Goal: Transaction & Acquisition: Obtain resource

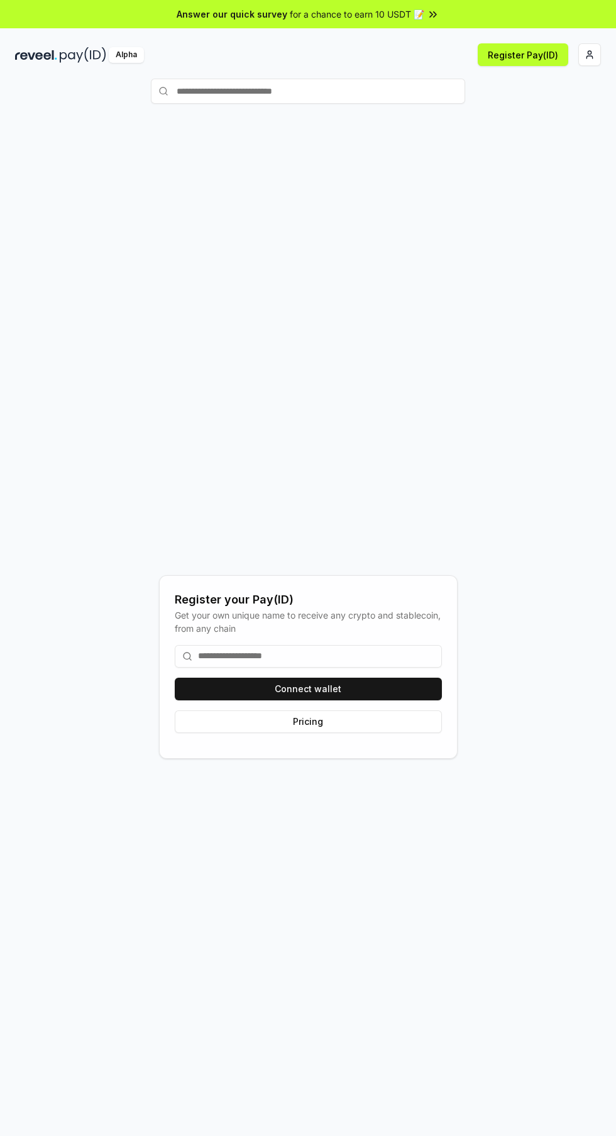
click at [389, 668] on input at bounding box center [308, 656] width 267 height 23
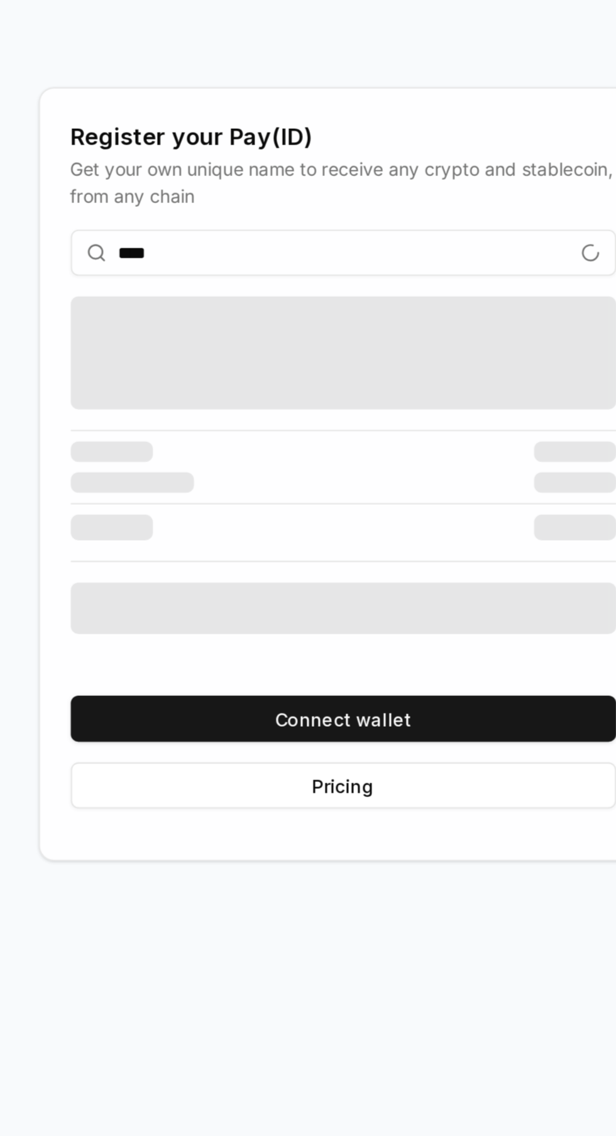
type input "*****"
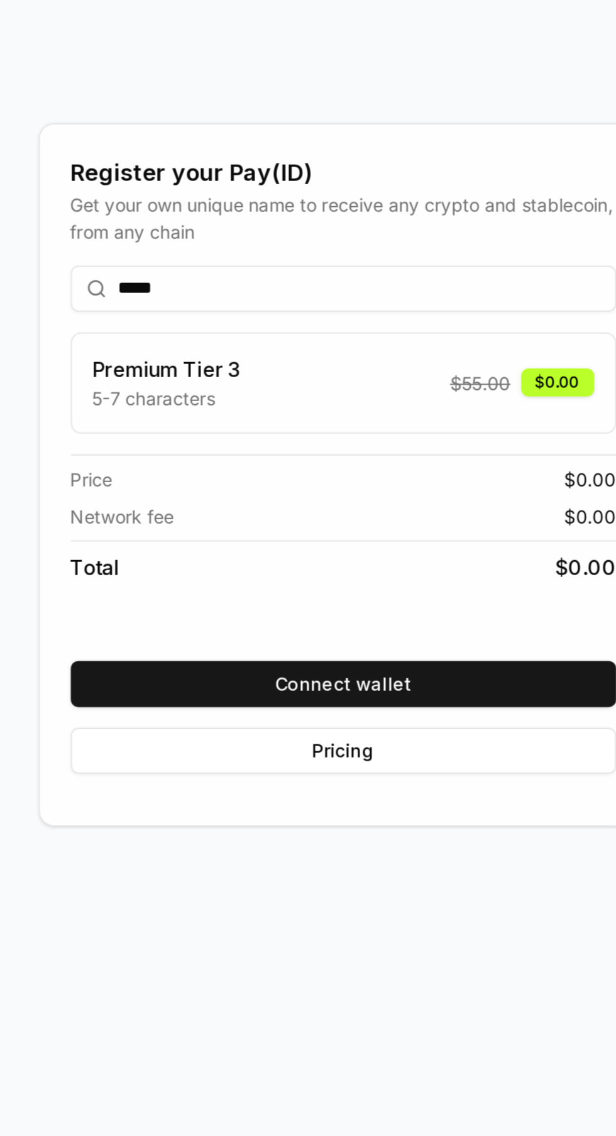
scroll to position [17, 0]
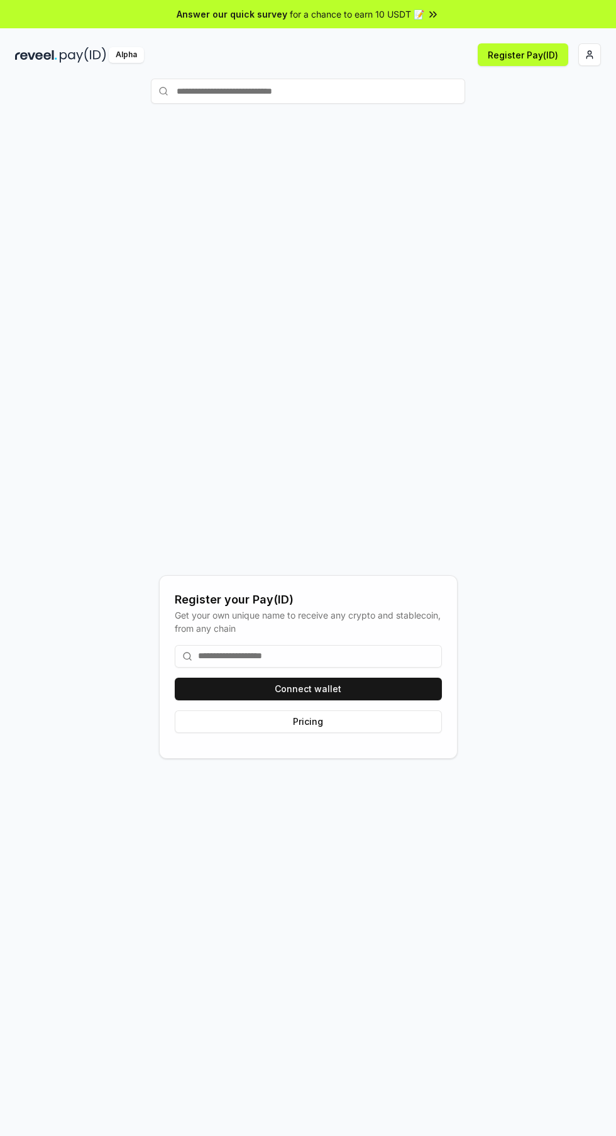
click at [391, 668] on input at bounding box center [308, 656] width 267 height 23
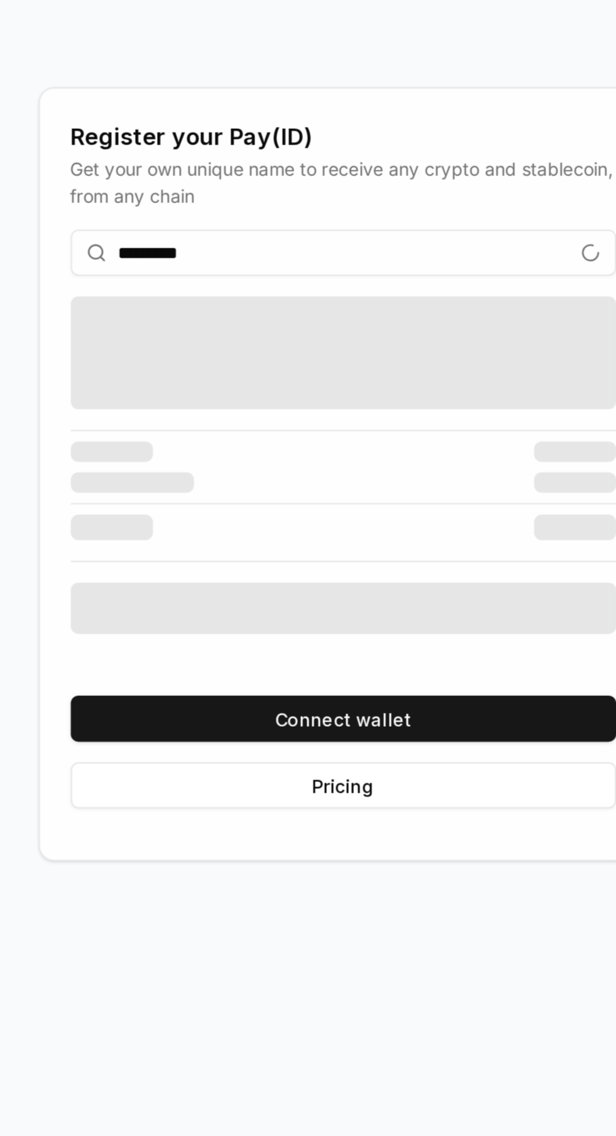
scroll to position [17, 0]
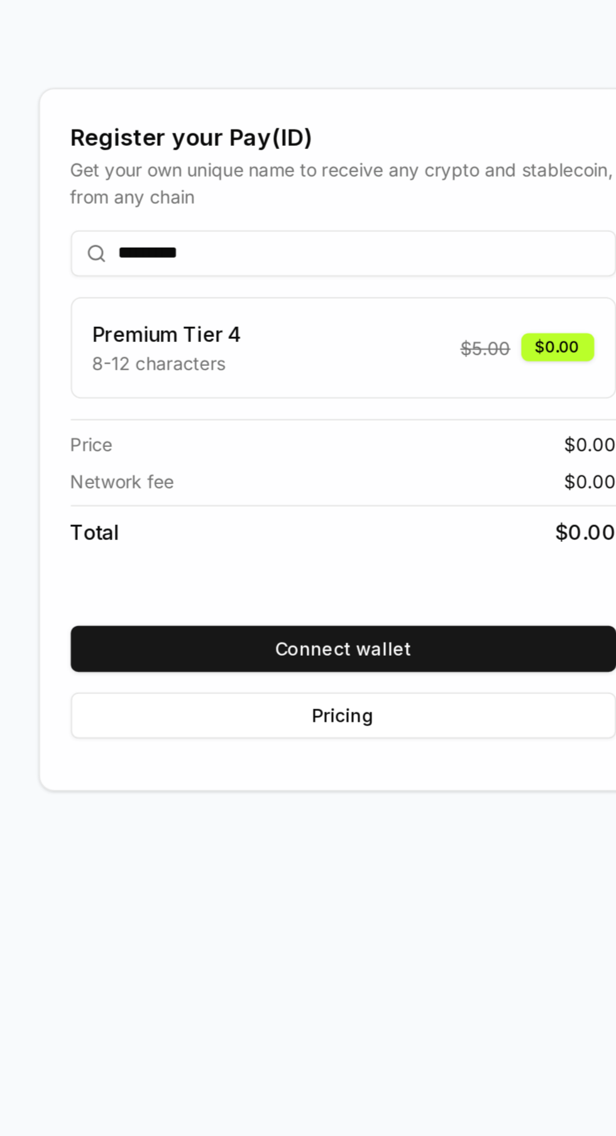
type input "*********"
click at [410, 764] on button "Connect wallet" at bounding box center [308, 752] width 267 height 23
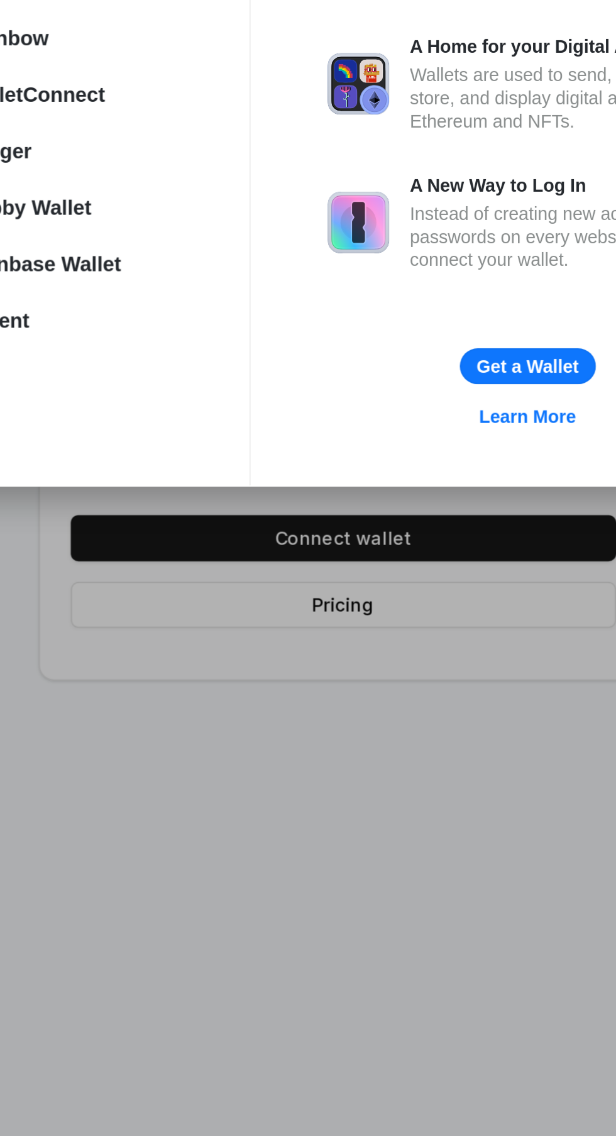
click at [197, 539] on div "WalletConnect" at bounding box center [172, 536] width 150 height 18
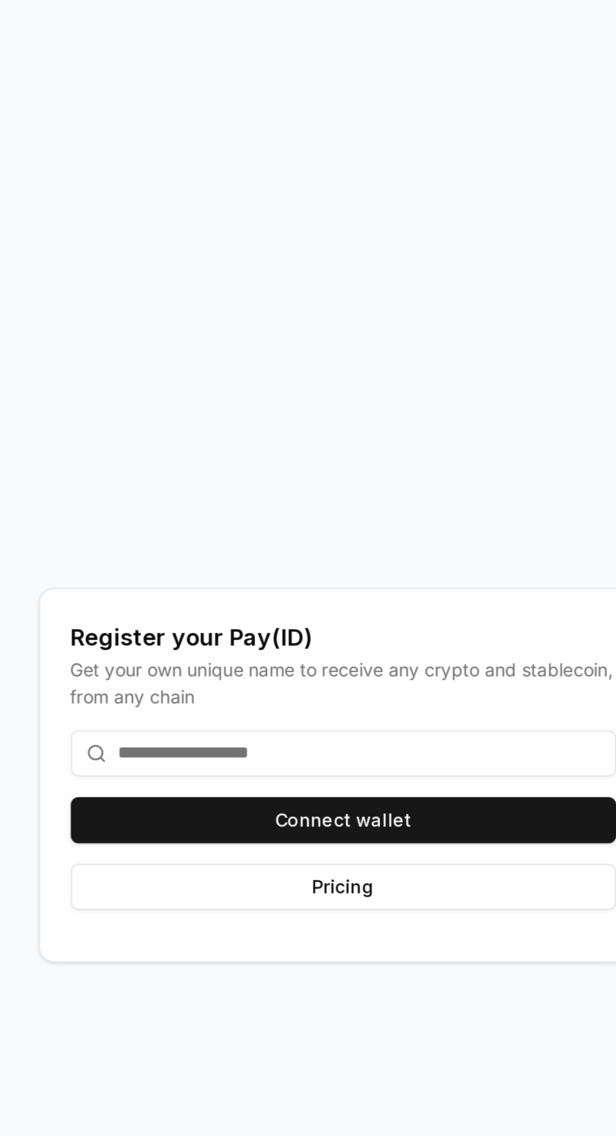
scroll to position [89, 0]
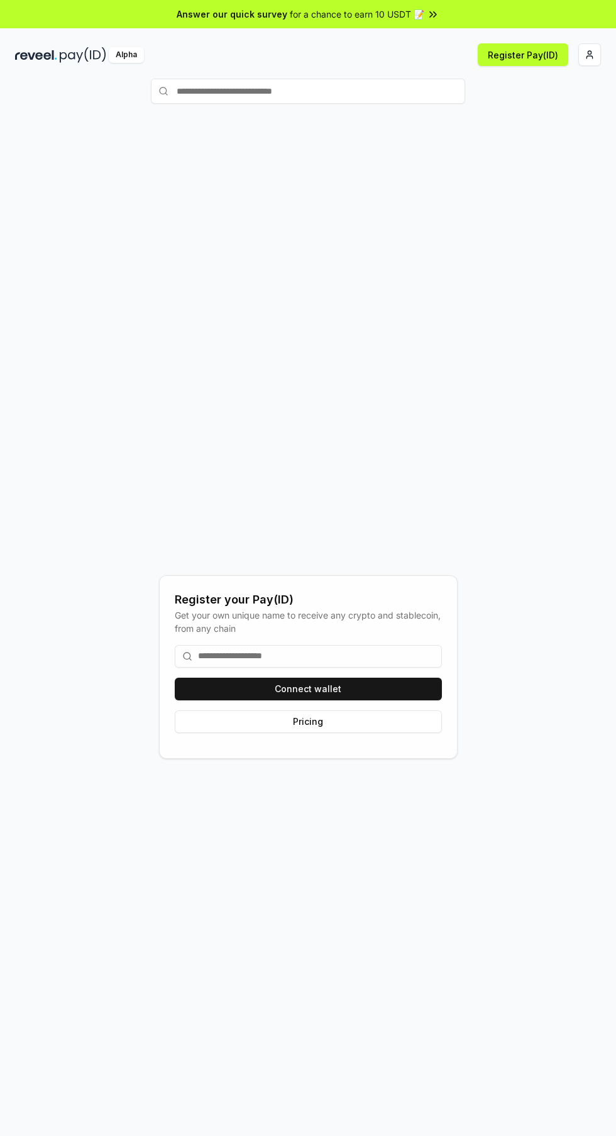
click at [407, 668] on input at bounding box center [308, 656] width 267 height 23
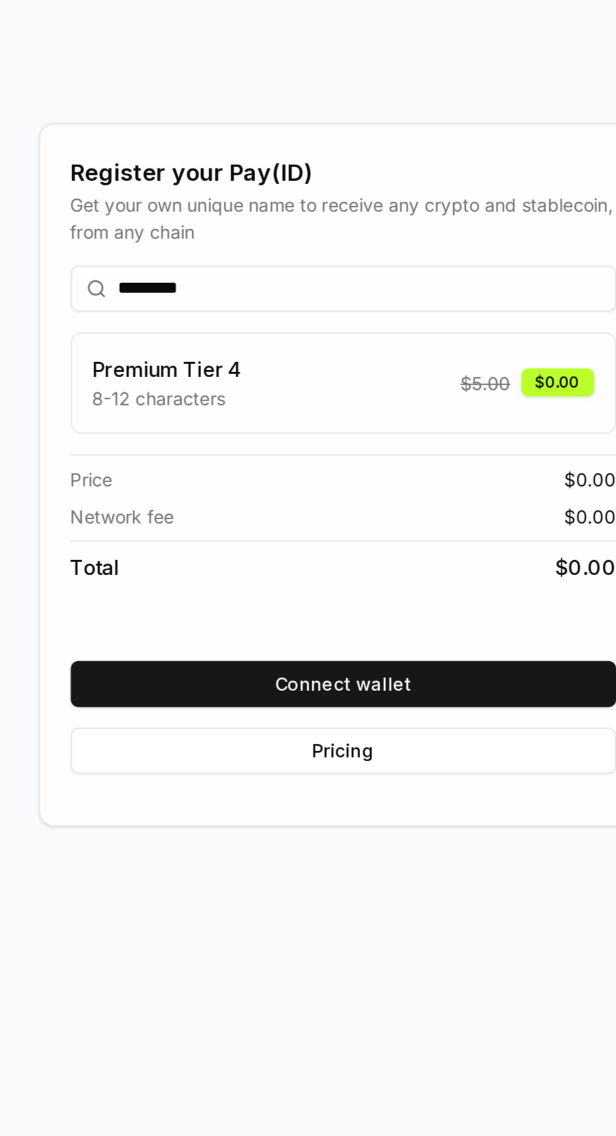
scroll to position [17, 0]
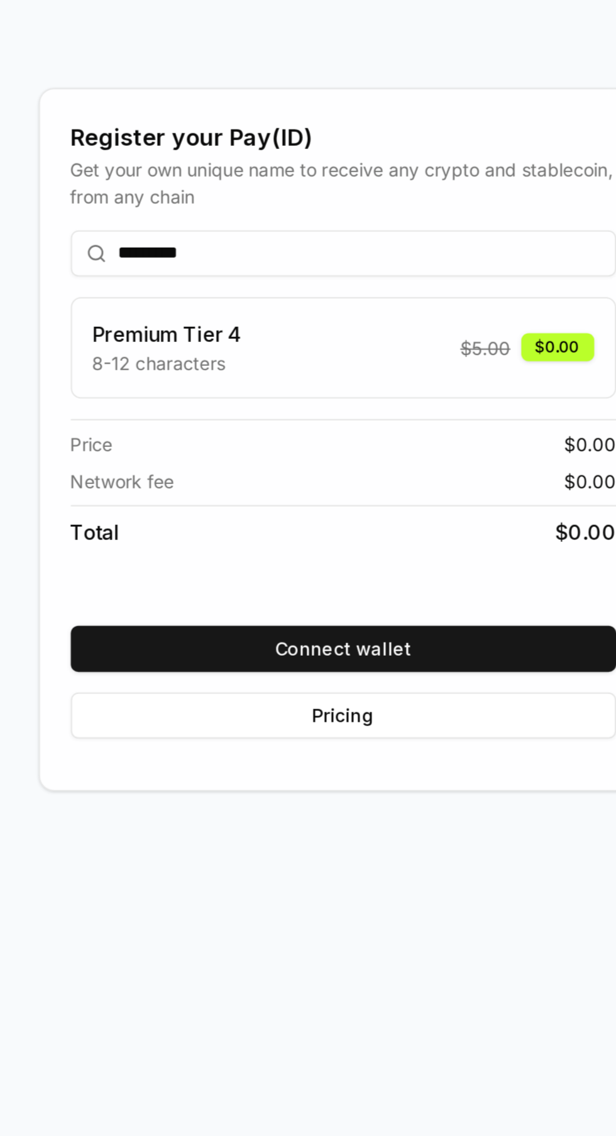
type input "*********"
click at [377, 764] on button "Connect wallet" at bounding box center [308, 752] width 267 height 23
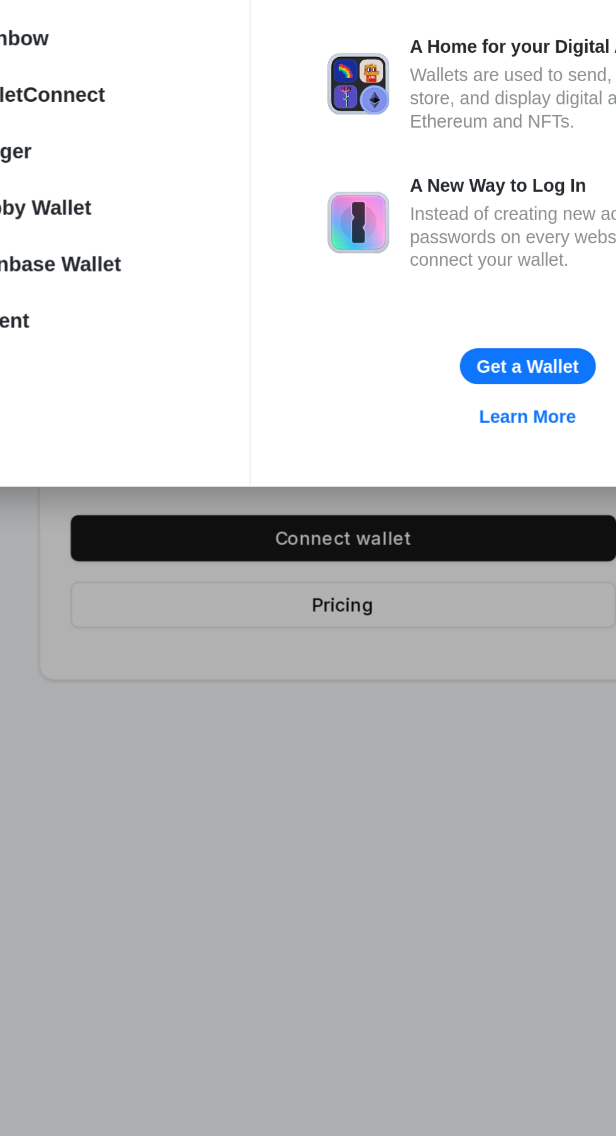
click at [330, 835] on div "Connect a Wallet Recommended MetaMask Rainbow WalletConnect Ledger Rabby Wallet…" at bounding box center [308, 568] width 868 height 1388
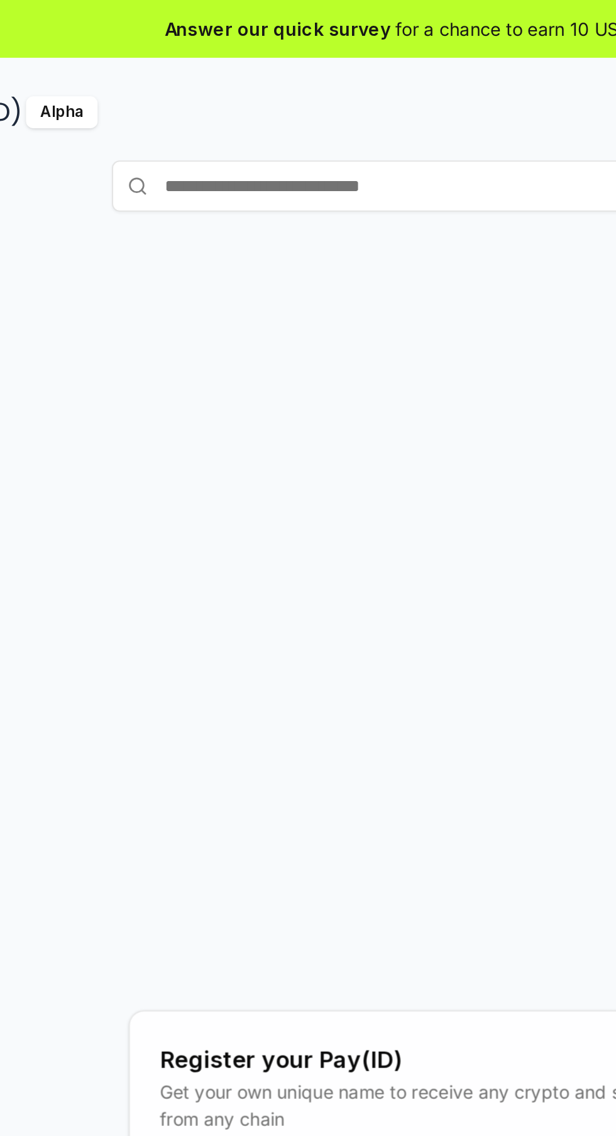
scroll to position [0, 0]
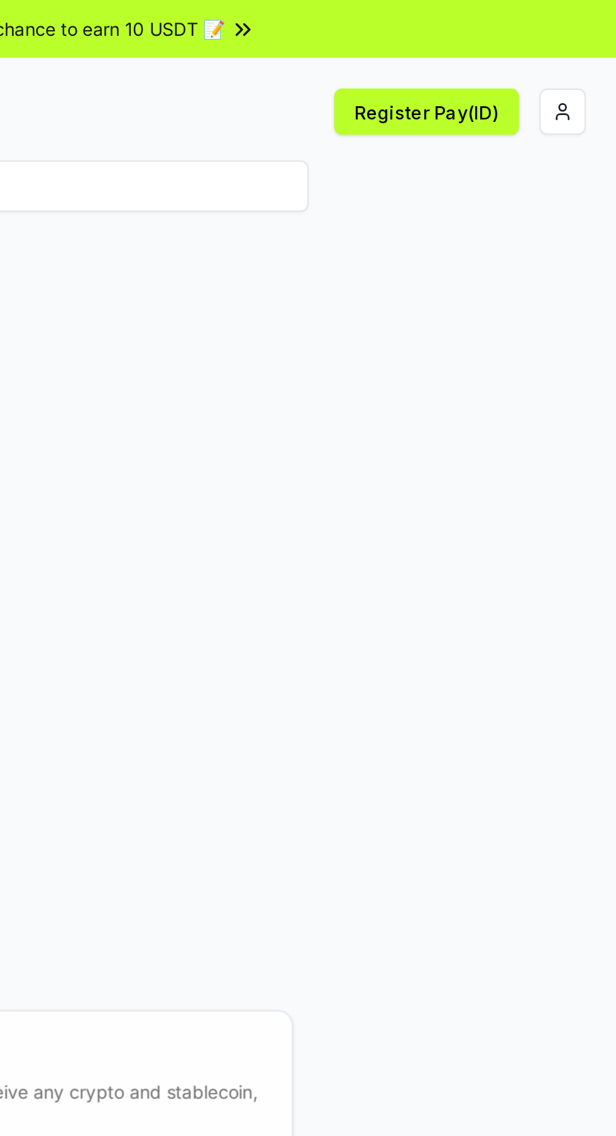
click at [594, 50] on html "Answer our quick survey for a chance to earn 10 USDT 📝 Alpha Register Pay(ID) R…" at bounding box center [308, 568] width 616 height 1136
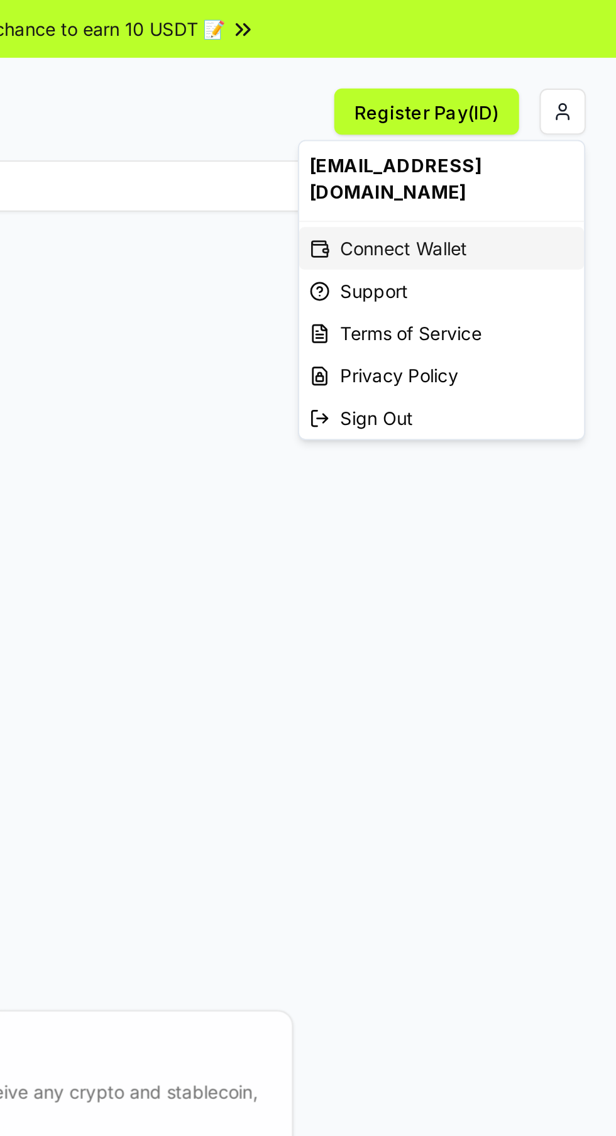
click at [540, 111] on div "Connect Wallet" at bounding box center [531, 121] width 140 height 21
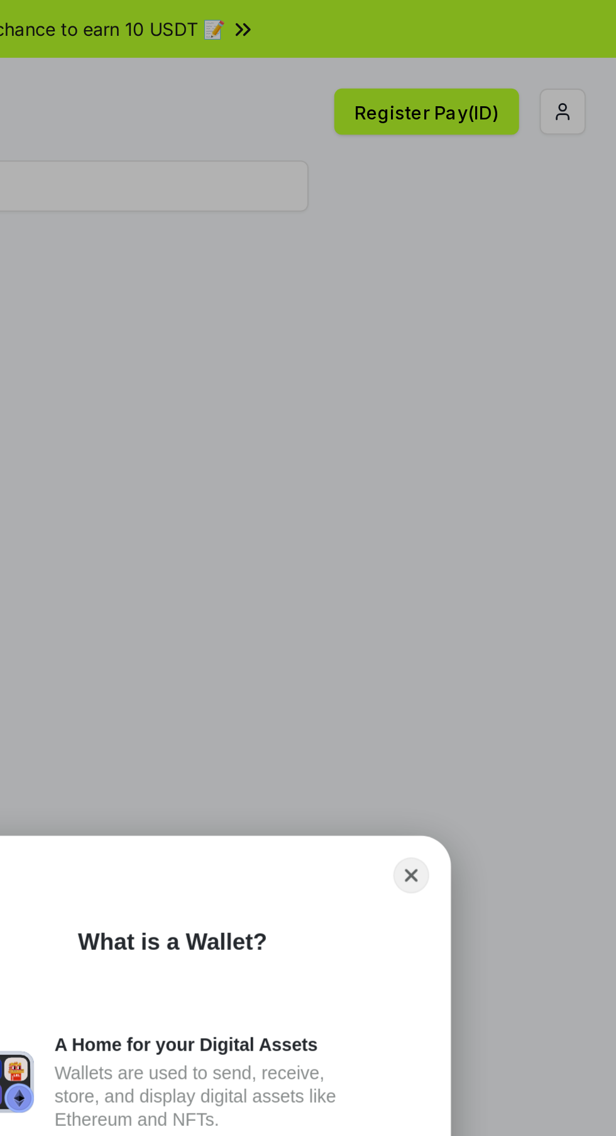
click at [520, 424] on button "Close" at bounding box center [516, 429] width 18 height 18
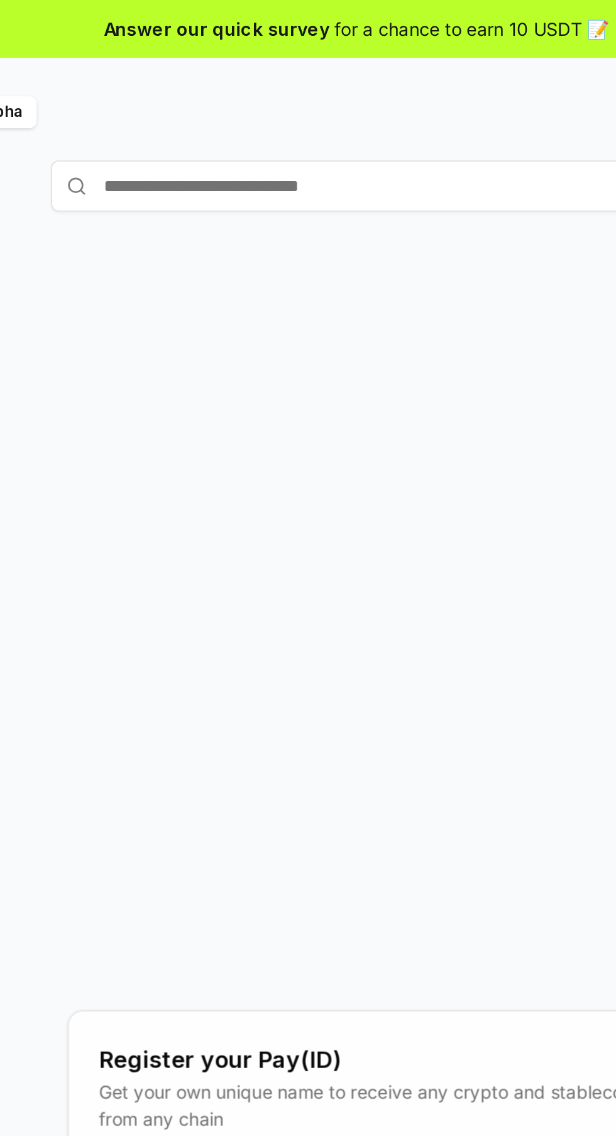
click at [359, 92] on input "text" at bounding box center [308, 91] width 314 height 25
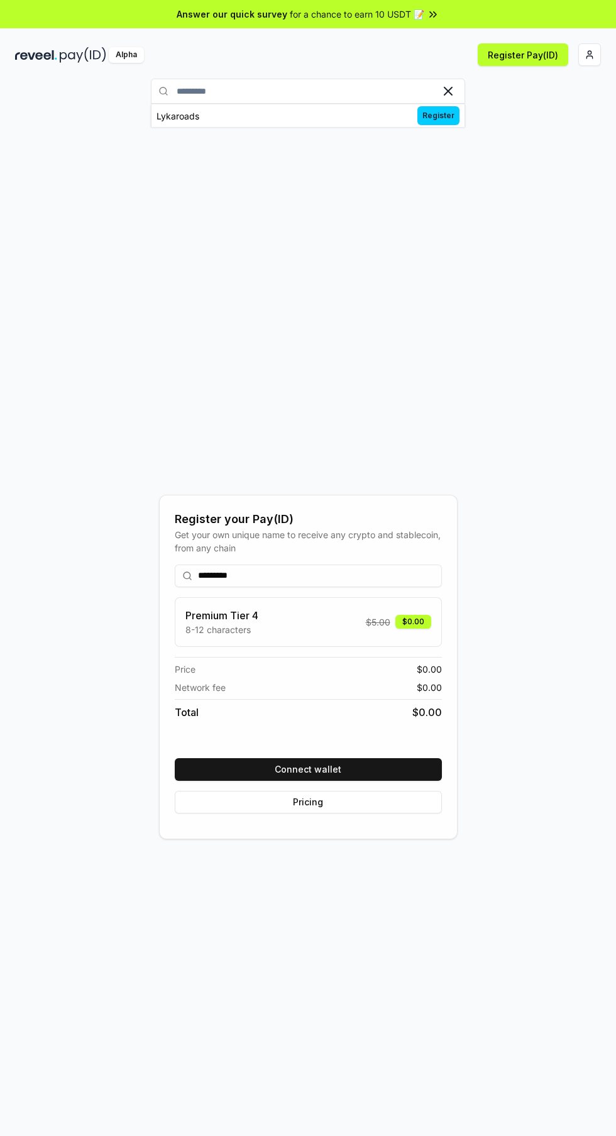
type input "*********"
click at [450, 121] on span "Register" at bounding box center [439, 115] width 42 height 19
click at [519, 49] on button "Register Pay(ID)" at bounding box center [523, 54] width 91 height 23
click at [375, 781] on button "Connect wallet" at bounding box center [308, 769] width 267 height 23
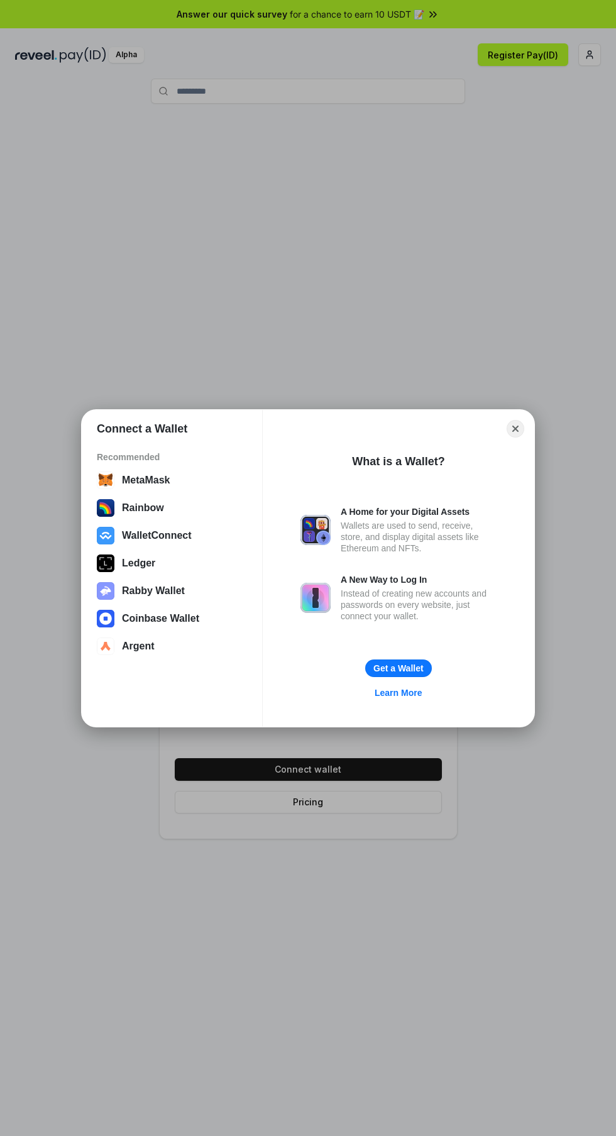
click at [153, 487] on div "MetaMask" at bounding box center [172, 481] width 150 height 18
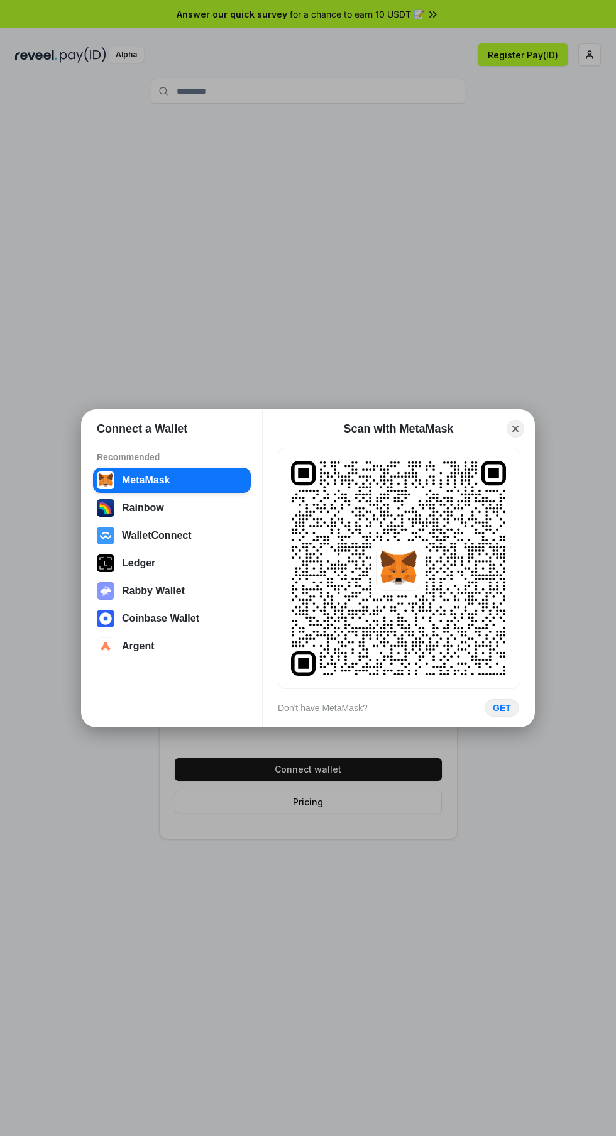
click at [504, 707] on div "GET" at bounding box center [502, 707] width 18 height 11
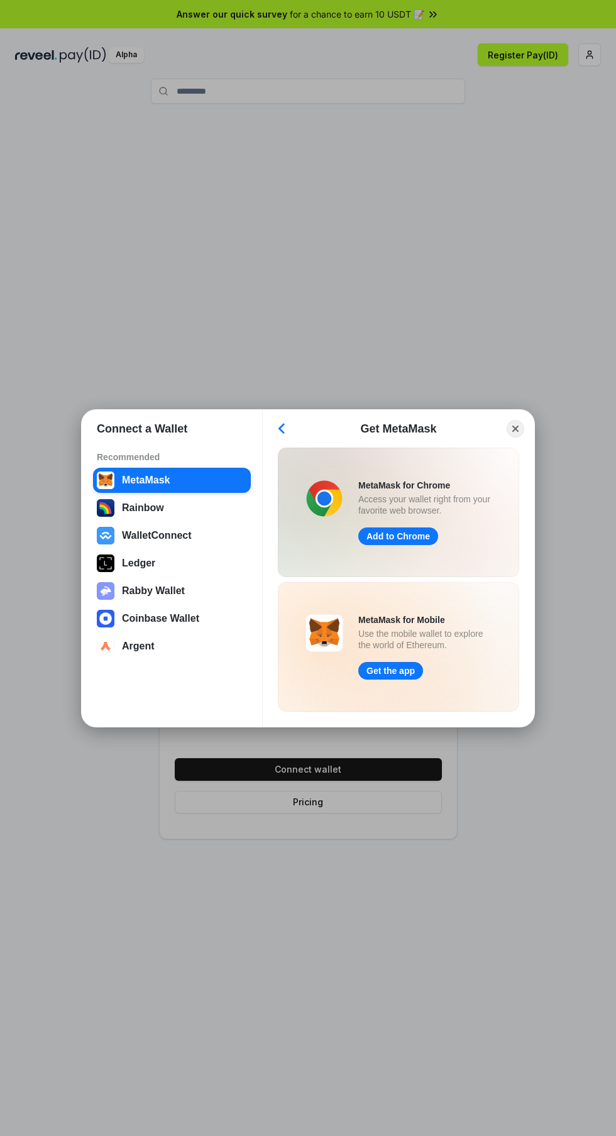
click at [414, 670] on button "Get the app" at bounding box center [390, 671] width 65 height 18
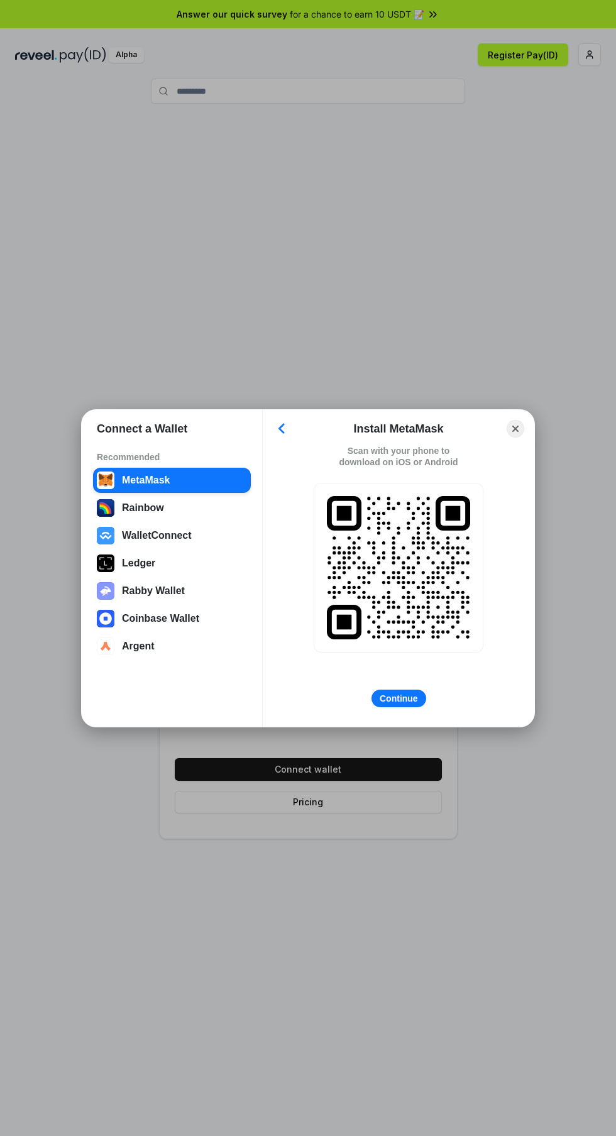
click at [419, 699] on button "Continue" at bounding box center [399, 699] width 55 height 18
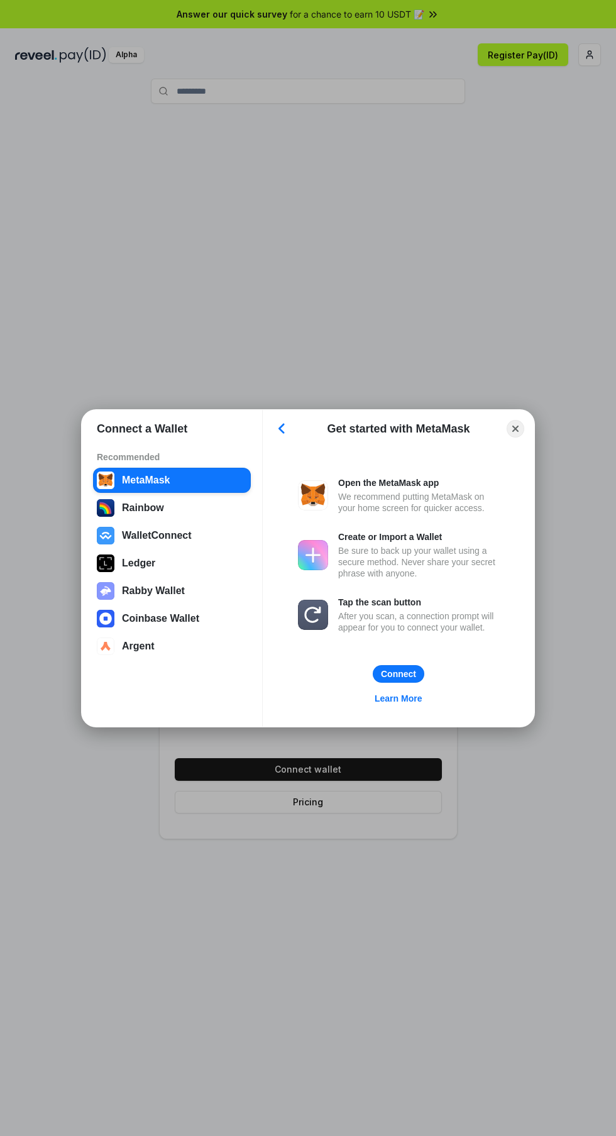
click at [460, 492] on div "We recommend putting MetaMask on your home screen for quicker access." at bounding box center [418, 502] width 161 height 23
click at [442, 660] on div "Open the MetaMask app We recommend putting MetaMask on your home screen for qui…" at bounding box center [398, 555] width 201 height 220
click at [415, 675] on button "Connect" at bounding box center [399, 674] width 52 height 18
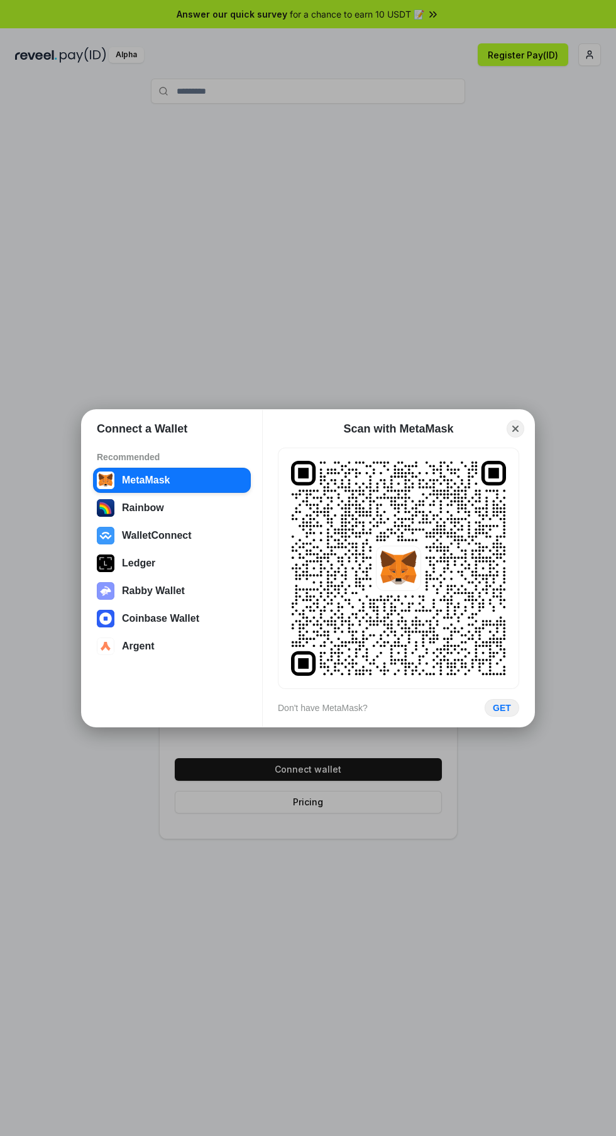
click at [399, 670] on circle at bounding box center [398, 670] width 3 height 3
click at [514, 707] on button "GET" at bounding box center [502, 708] width 35 height 18
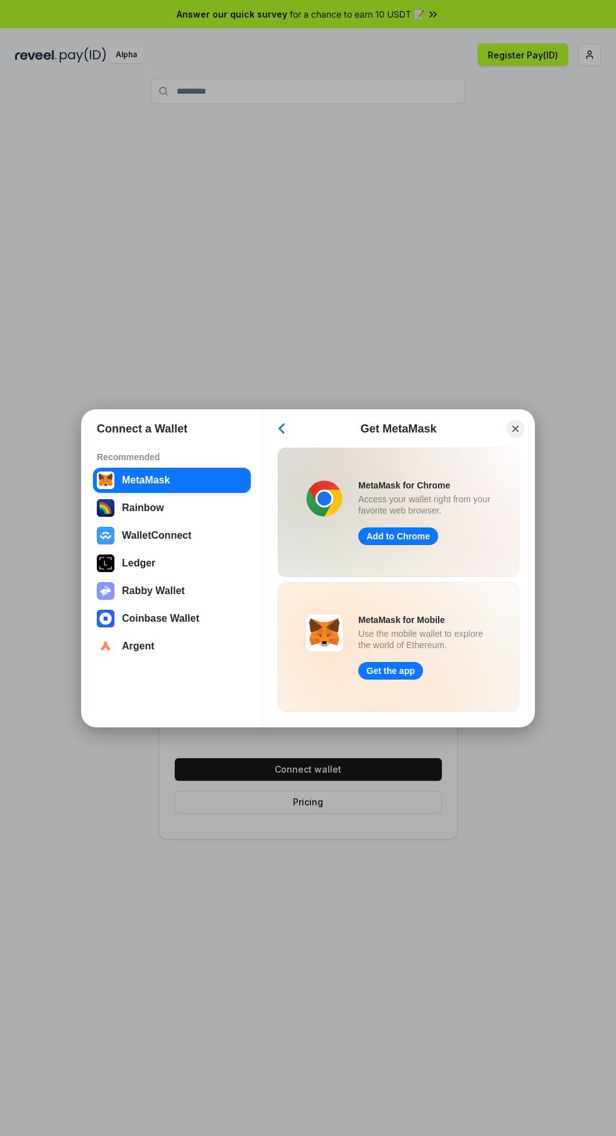
click at [412, 670] on button "Get the app" at bounding box center [390, 671] width 65 height 18
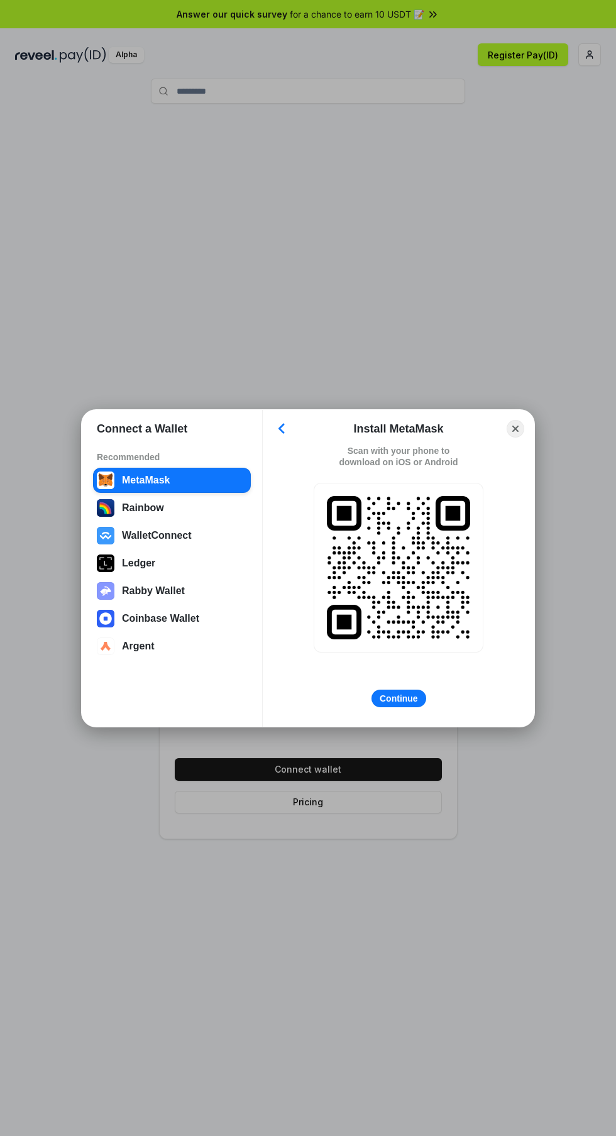
click at [448, 597] on circle at bounding box center [447, 597] width 3 height 3
click at [282, 429] on icon "Back" at bounding box center [281, 428] width 7 height 11
